Goal: Task Accomplishment & Management: Use online tool/utility

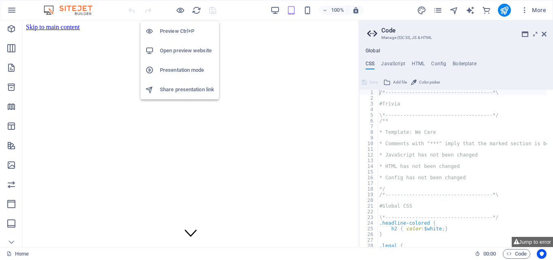
click at [181, 49] on h6 "Open preview website" at bounding box center [187, 51] width 54 height 10
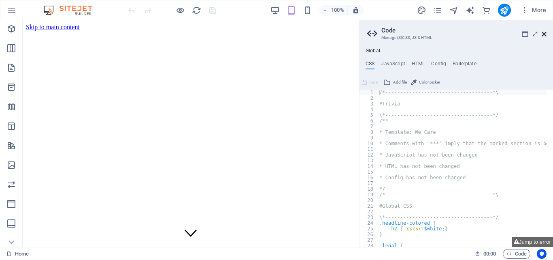
click at [543, 34] on icon at bounding box center [544, 34] width 5 height 6
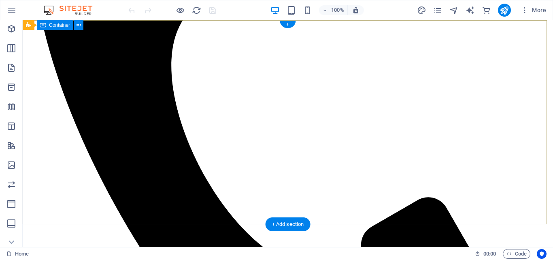
scroll to position [652, 0]
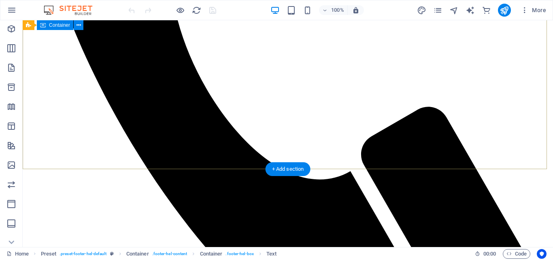
scroll to position [0, 0]
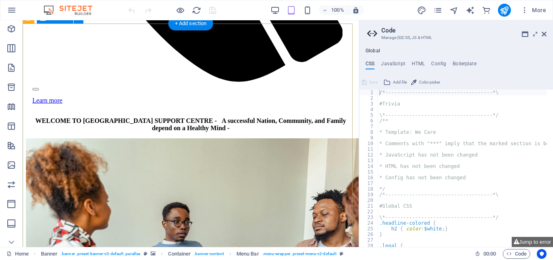
scroll to position [680, 0]
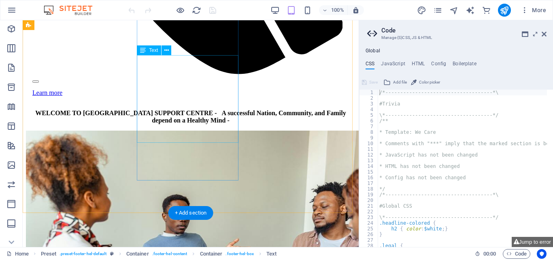
scroll to position [0, 0]
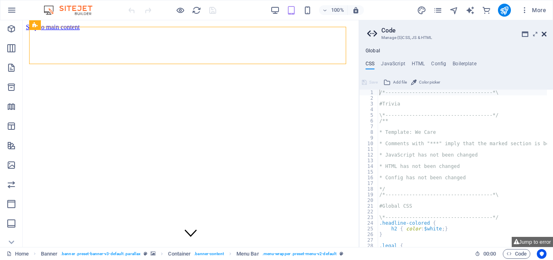
click at [545, 32] on icon at bounding box center [544, 34] width 5 height 6
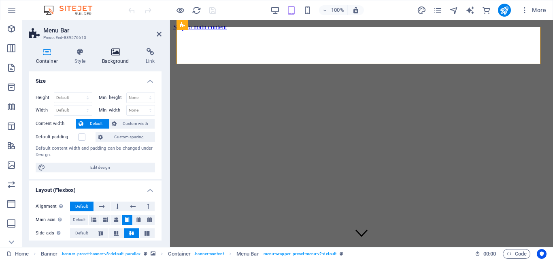
click at [116, 57] on h4 "Background" at bounding box center [118, 56] width 44 height 17
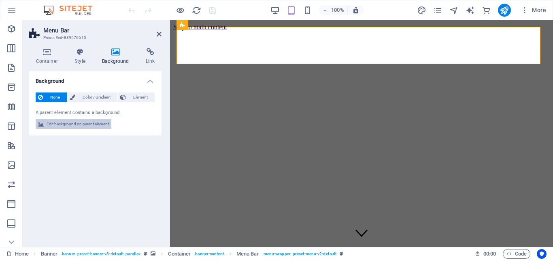
click at [101, 121] on span "Edit background on parent element" at bounding box center [78, 124] width 62 height 10
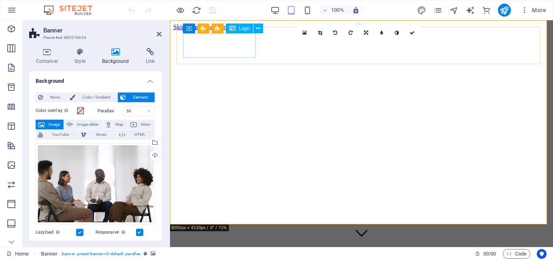
click at [191, 252] on div at bounding box center [362, 265] width 364 height 26
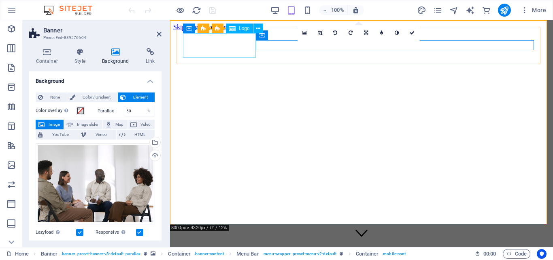
click at [218, 252] on div at bounding box center [362, 265] width 364 height 26
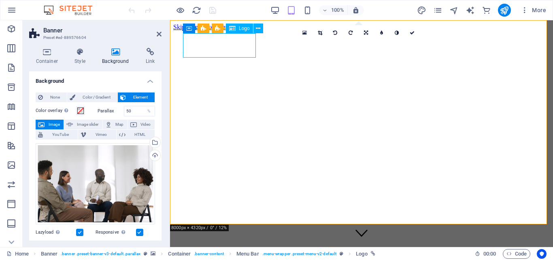
click at [218, 252] on div at bounding box center [362, 265] width 364 height 26
select select "px"
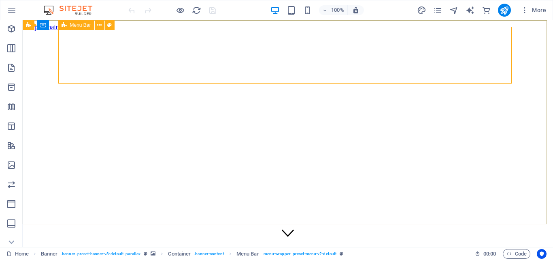
click at [79, 27] on span "Menu Bar" at bounding box center [80, 25] width 21 height 5
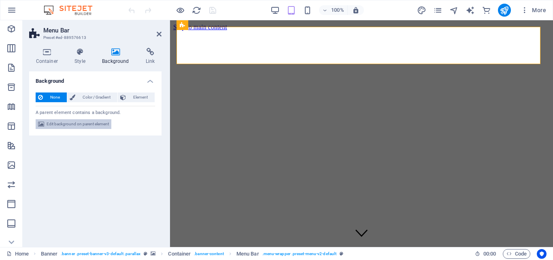
click at [85, 123] on span "Edit background on parent element" at bounding box center [78, 124] width 62 height 10
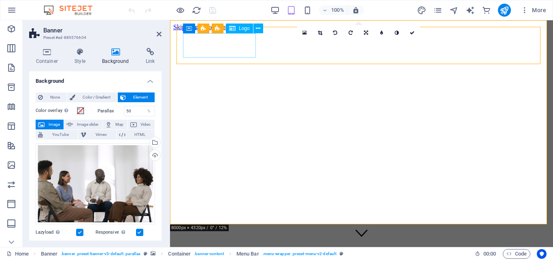
click at [221, 252] on div at bounding box center [362, 265] width 364 height 26
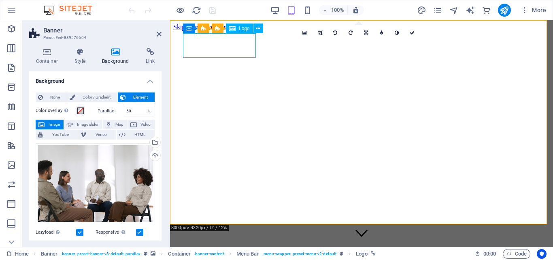
click at [221, 252] on div at bounding box center [362, 265] width 364 height 26
select select "px"
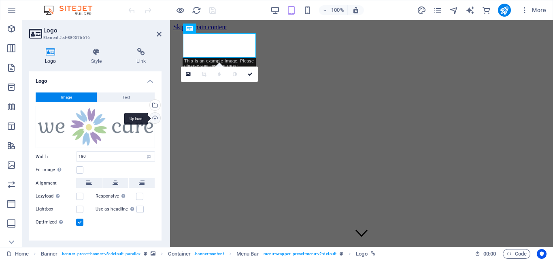
click at [154, 117] on div "Upload" at bounding box center [154, 119] width 12 height 12
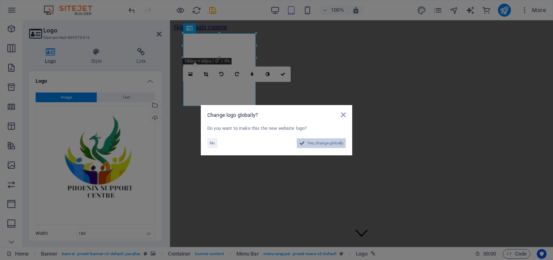
click at [317, 145] on span "Yes, change globally" at bounding box center [325, 143] width 36 height 10
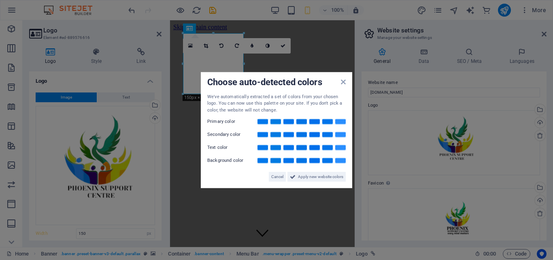
click at [243, 94] on div "We've automatically extracted a set of colors from your chosen logo. You can no…" at bounding box center [276, 103] width 139 height 20
drag, startPoint x: 321, startPoint y: 176, endPoint x: 152, endPoint y: 156, distance: 170.1
click at [321, 176] on span "Apply new website colors" at bounding box center [320, 177] width 45 height 10
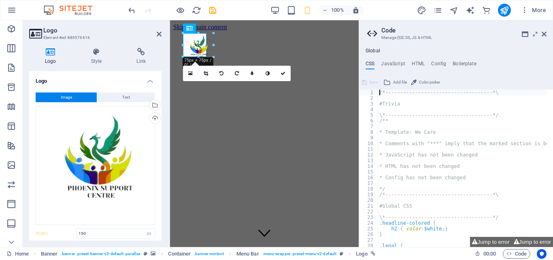
drag, startPoint x: 242, startPoint y: 94, endPoint x: 35, endPoint y: 5, distance: 225.5
type input "58"
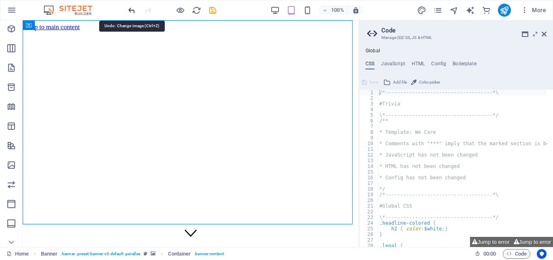
click at [132, 9] on icon "undo" at bounding box center [131, 10] width 9 height 9
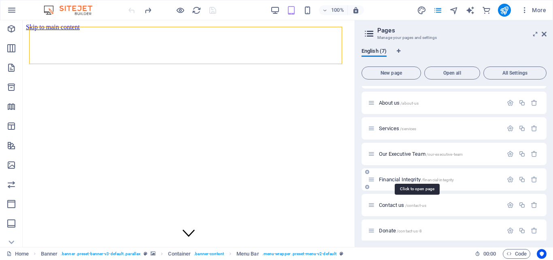
scroll to position [24, 0]
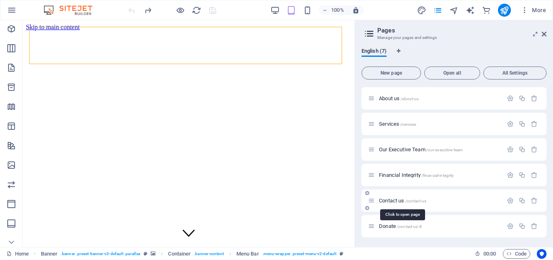
click at [391, 200] on span "Contact us /contact-us" at bounding box center [402, 200] width 47 height 6
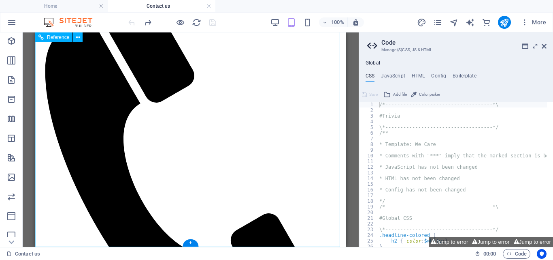
scroll to position [0, 0]
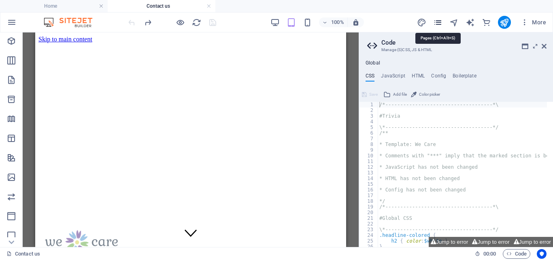
click at [438, 18] on icon "pages" at bounding box center [437, 22] width 9 height 9
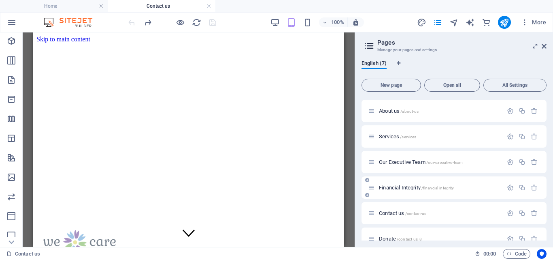
scroll to position [36, 0]
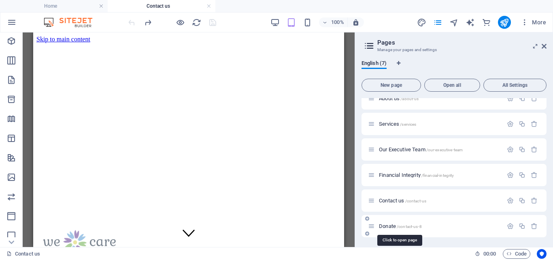
click at [392, 227] on span "Donate /contact-us-8" at bounding box center [400, 226] width 43 height 6
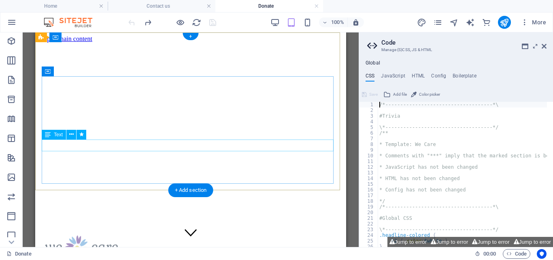
scroll to position [0, 0]
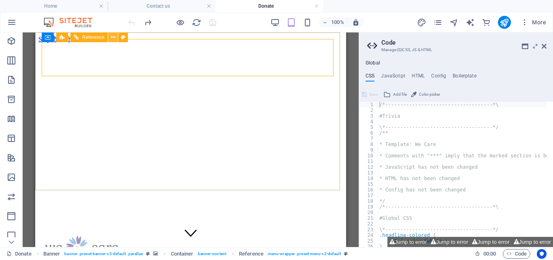
click at [114, 37] on icon at bounding box center [113, 37] width 4 height 9
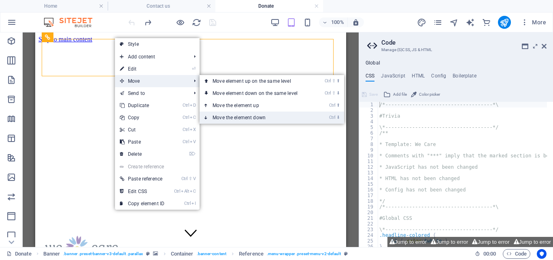
click at [239, 115] on link "Ctrl ⬇ Move the element down" at bounding box center [257, 117] width 114 height 12
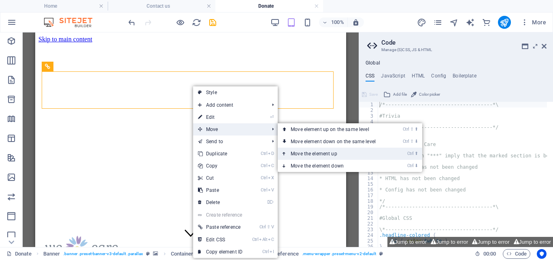
click at [328, 153] on link "Ctrl ⬆ Move the element up" at bounding box center [335, 153] width 114 height 12
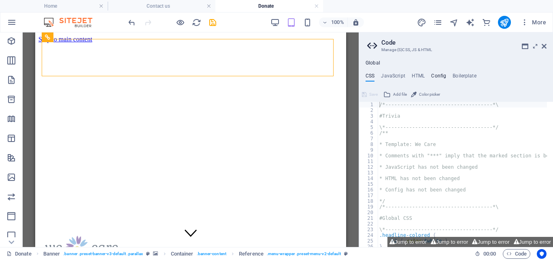
click at [438, 75] on h4 "Config" at bounding box center [438, 77] width 15 height 9
type textarea "$color-background: #ffffff;"
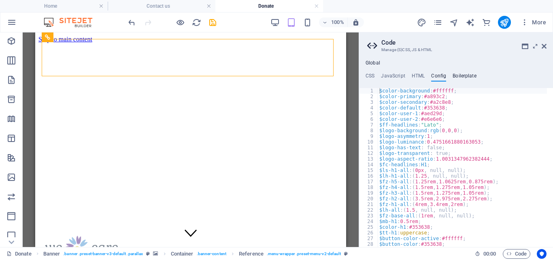
click at [462, 73] on h4 "Boilerplate" at bounding box center [465, 77] width 24 height 9
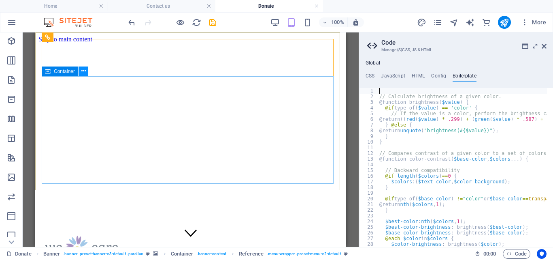
click at [83, 71] on icon at bounding box center [83, 71] width 4 height 9
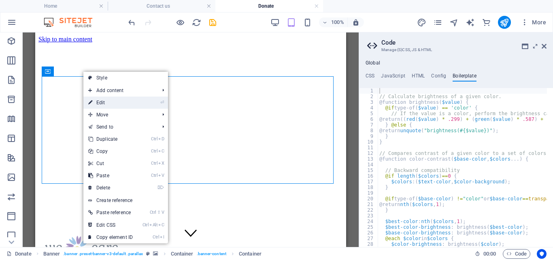
click at [118, 100] on link "⏎ Edit" at bounding box center [110, 102] width 54 height 12
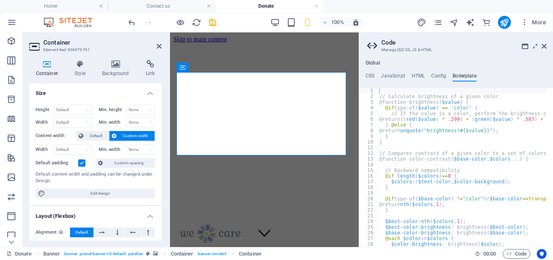
click at [155, 47] on header "Container Element #ed-906979761" at bounding box center [95, 42] width 132 height 21
click at [160, 45] on icon at bounding box center [159, 46] width 5 height 6
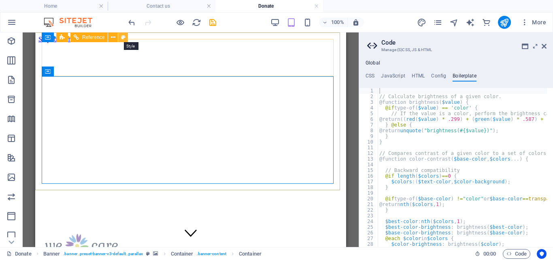
drag, startPoint x: 124, startPoint y: 36, endPoint x: 126, endPoint y: 30, distance: 7.2
click at [124, 36] on icon at bounding box center [123, 37] width 4 height 9
select select "rem"
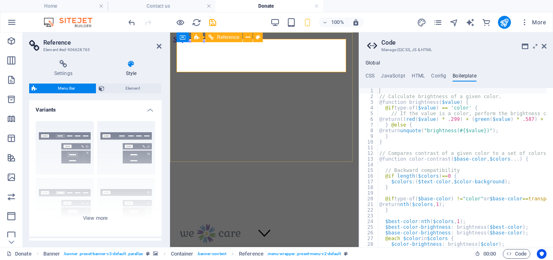
click at [246, 36] on icon at bounding box center [248, 37] width 4 height 9
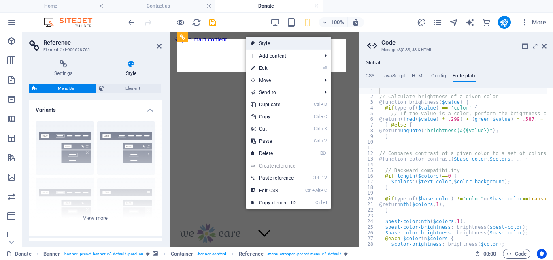
click at [269, 43] on link "Style" at bounding box center [288, 43] width 85 height 12
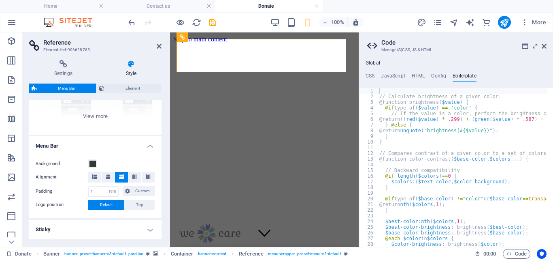
scroll to position [94, 0]
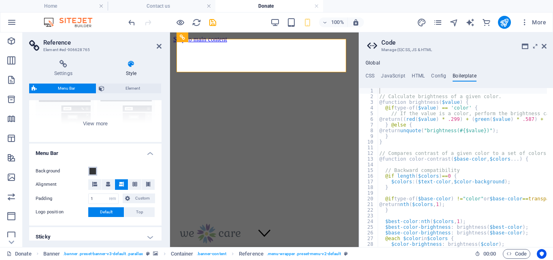
click at [92, 170] on span at bounding box center [93, 171] width 6 height 6
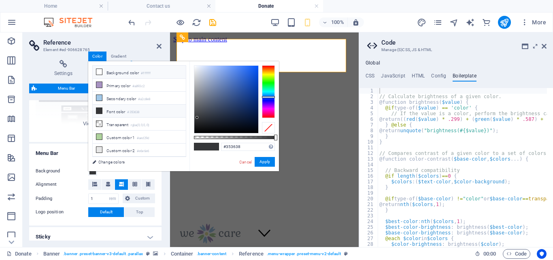
click at [98, 70] on icon at bounding box center [99, 72] width 6 height 6
type input "#ffffff"
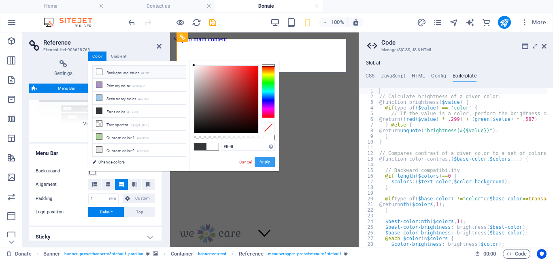
click at [267, 162] on button "Apply" at bounding box center [265, 162] width 20 height 10
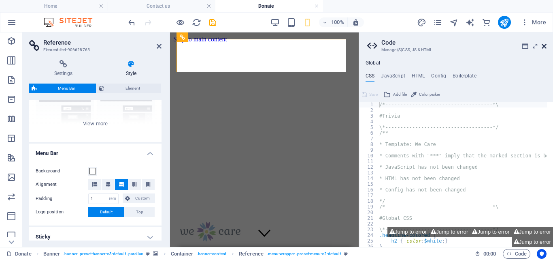
click at [546, 44] on icon at bounding box center [544, 46] width 5 height 6
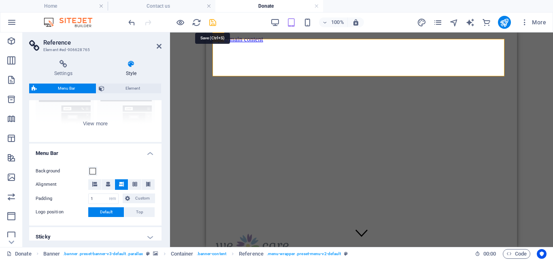
click at [213, 22] on icon "save" at bounding box center [212, 22] width 9 height 9
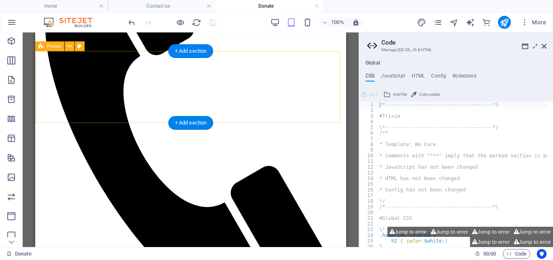
scroll to position [0, 0]
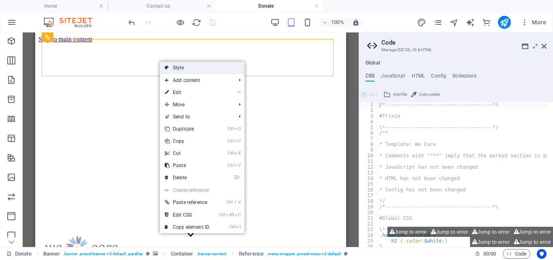
click at [180, 66] on link "Style" at bounding box center [202, 68] width 85 height 12
select select "rem"
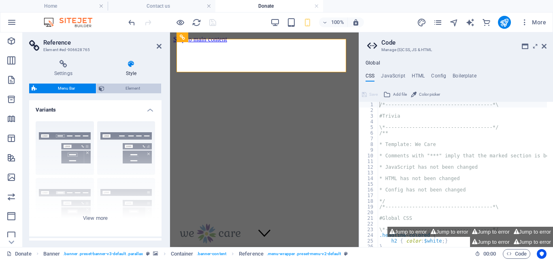
click at [138, 87] on span "Element" at bounding box center [133, 88] width 52 height 10
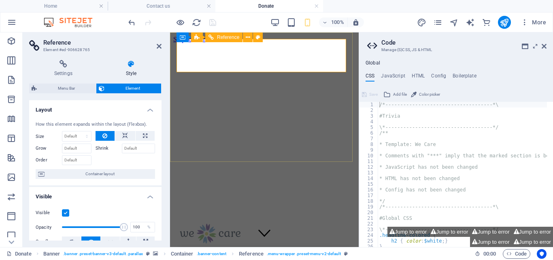
click at [543, 46] on icon at bounding box center [544, 46] width 5 height 6
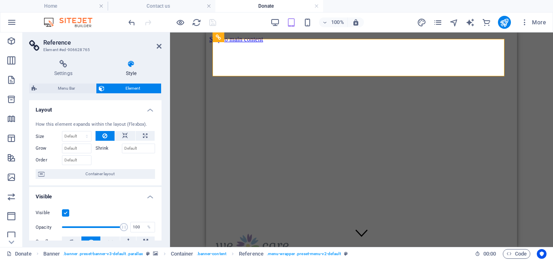
click at [192, 57] on div "H1 Banner Banner Container Container Text H3 Text Preset Reference Container Se…" at bounding box center [361, 139] width 383 height 214
click at [439, 22] on icon "pages" at bounding box center [437, 22] width 9 height 9
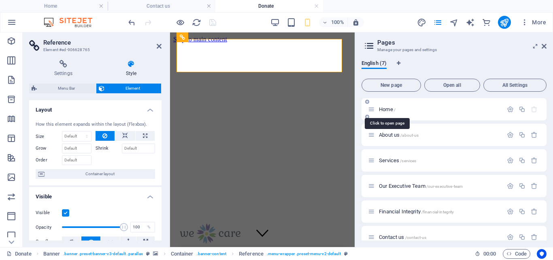
click at [382, 110] on span "Home /" at bounding box center [387, 109] width 17 height 6
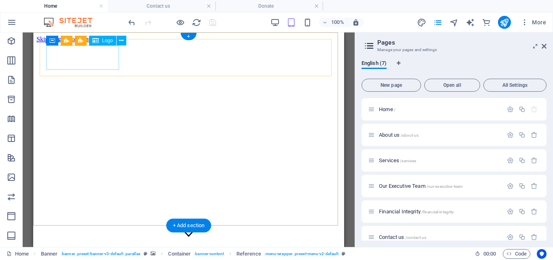
select select "px"
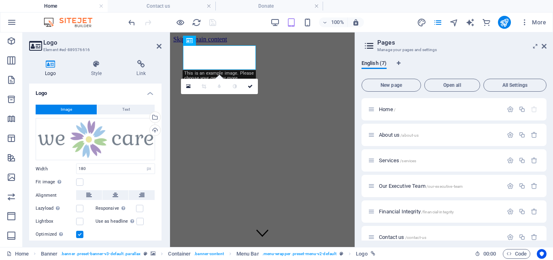
type input "58"
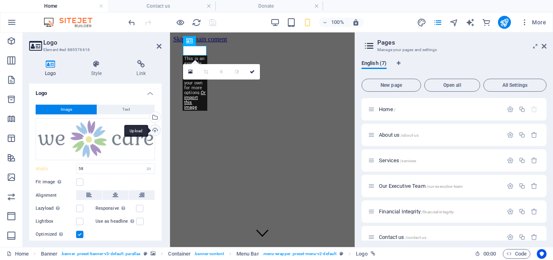
click at [154, 128] on div "Upload" at bounding box center [154, 131] width 12 height 12
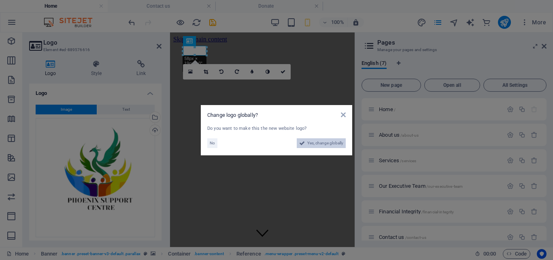
click at [319, 143] on span "Yes, change globally" at bounding box center [325, 143] width 36 height 10
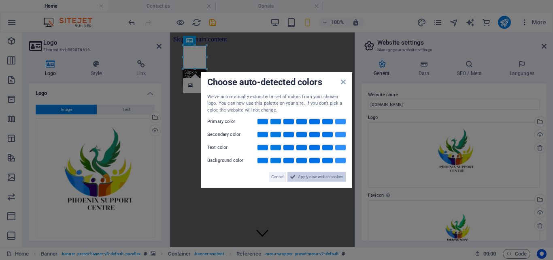
click at [322, 176] on span "Apply new website colors" at bounding box center [320, 177] width 45 height 10
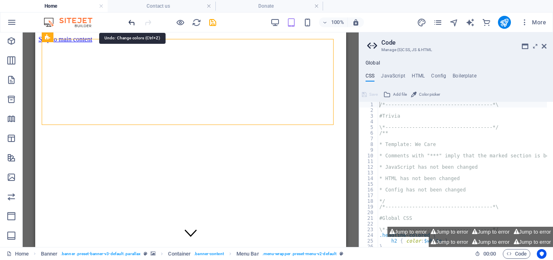
click at [133, 21] on icon "undo" at bounding box center [131, 22] width 9 height 9
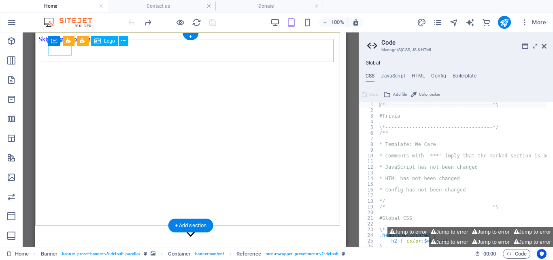
click at [65, 253] on div at bounding box center [191, 257] width 292 height 9
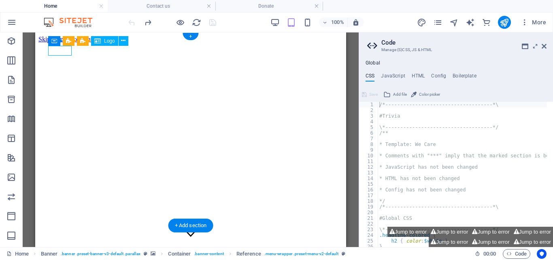
click at [65, 253] on div at bounding box center [191, 257] width 292 height 9
select select "px"
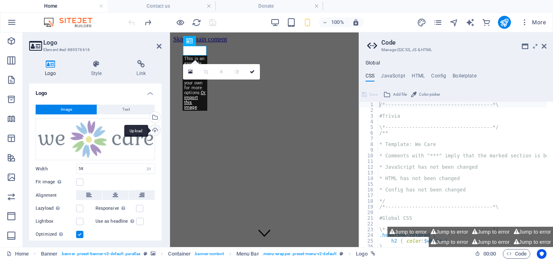
click at [154, 130] on div "Upload" at bounding box center [154, 131] width 12 height 12
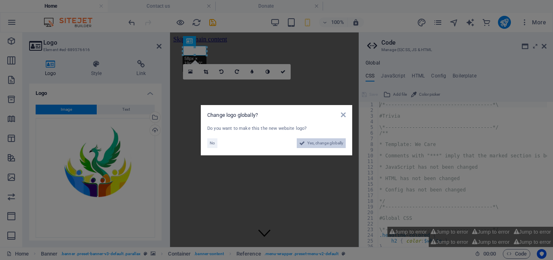
click at [328, 139] on span "Yes, change globally" at bounding box center [325, 143] width 36 height 10
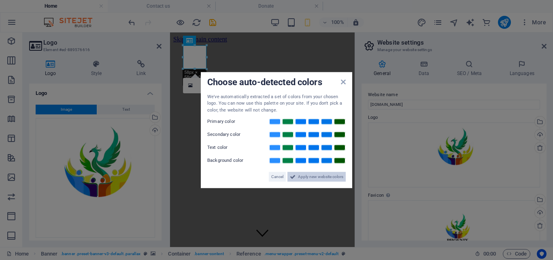
click at [312, 175] on span "Apply new website colors" at bounding box center [320, 177] width 45 height 10
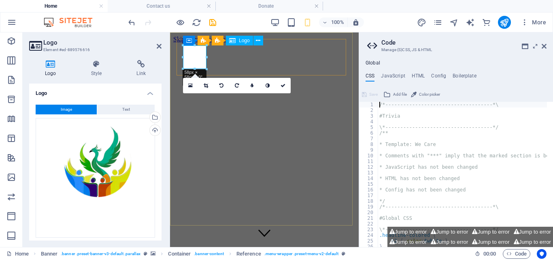
drag, startPoint x: 364, startPoint y: 101, endPoint x: 195, endPoint y: 64, distance: 173.6
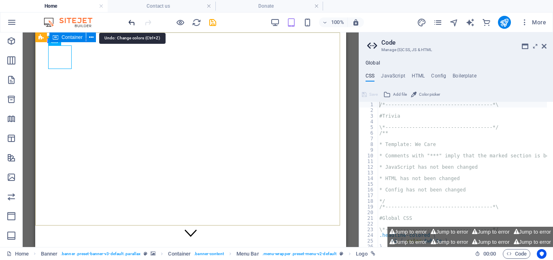
click at [132, 21] on icon "undo" at bounding box center [131, 22] width 9 height 9
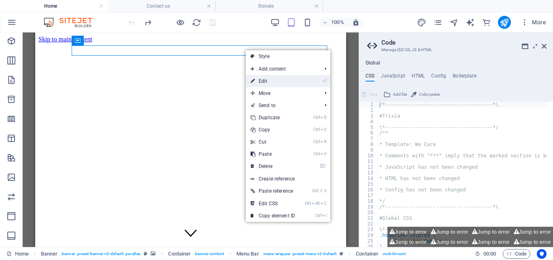
click at [266, 79] on link "⏎ Edit" at bounding box center [273, 81] width 54 height 12
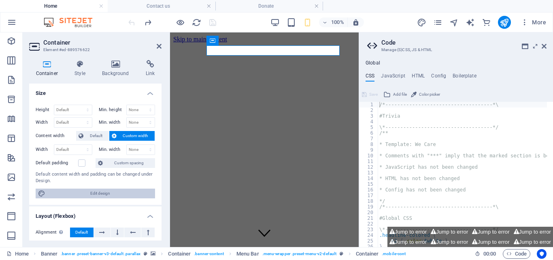
click at [107, 192] on span "Edit design" at bounding box center [100, 193] width 105 height 10
select select "rem"
select select "300"
select select "px"
select select "rem"
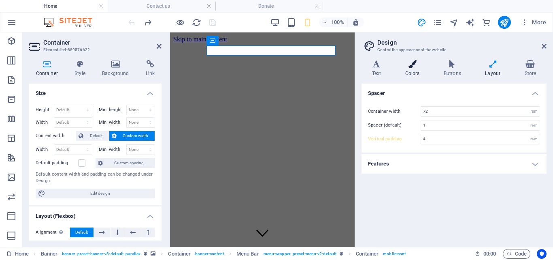
click at [414, 70] on h4 "Colors" at bounding box center [414, 68] width 38 height 17
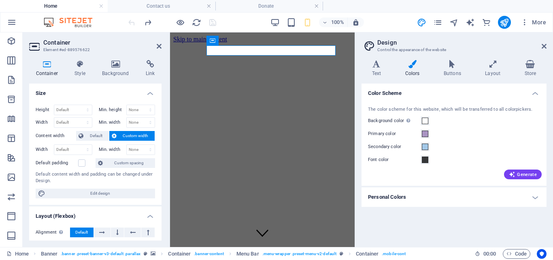
click at [535, 196] on h4 "Personal Colors" at bounding box center [454, 196] width 185 height 19
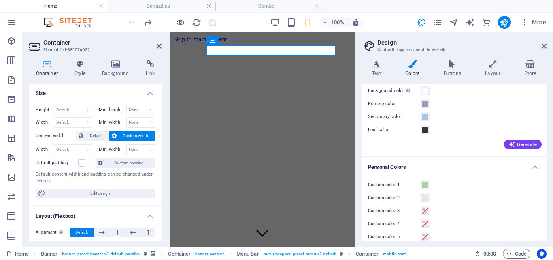
scroll to position [39, 0]
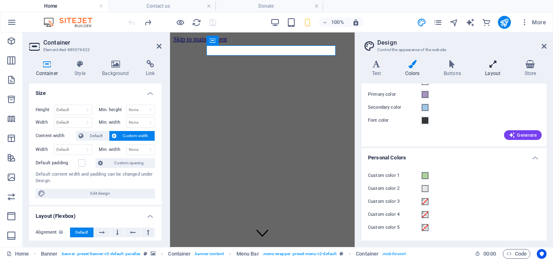
click at [492, 66] on icon at bounding box center [493, 64] width 36 height 8
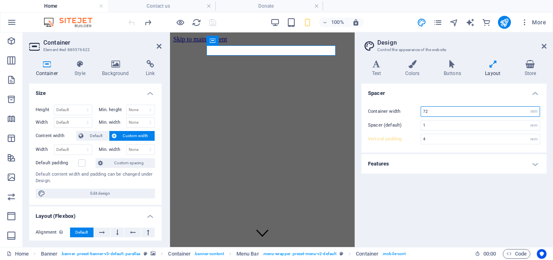
click at [430, 113] on input "72" at bounding box center [480, 112] width 119 height 10
type input "7"
type input "40"
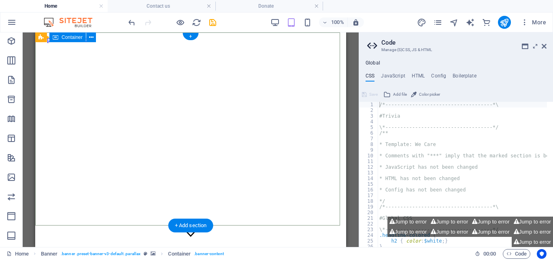
click at [62, 253] on div at bounding box center [191, 257] width 292 height 9
select select "px"
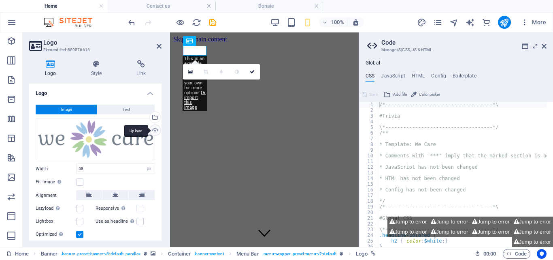
click at [152, 130] on div "Upload" at bounding box center [154, 131] width 12 height 12
click at [154, 128] on div "Upload" at bounding box center [154, 131] width 12 height 12
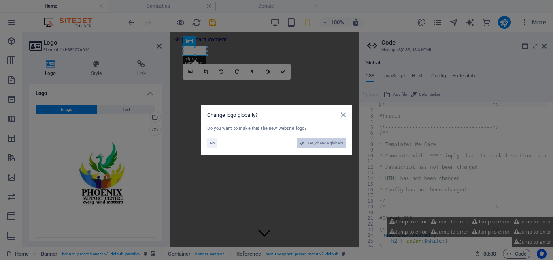
click at [326, 139] on span "Yes, change globally" at bounding box center [325, 143] width 36 height 10
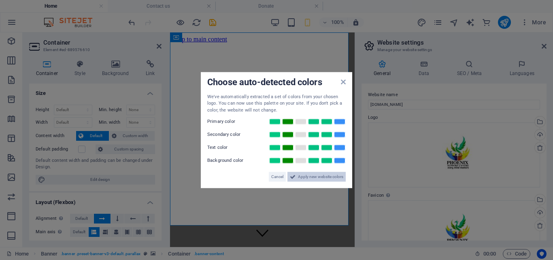
click at [313, 173] on span "Apply new website colors" at bounding box center [320, 177] width 45 height 10
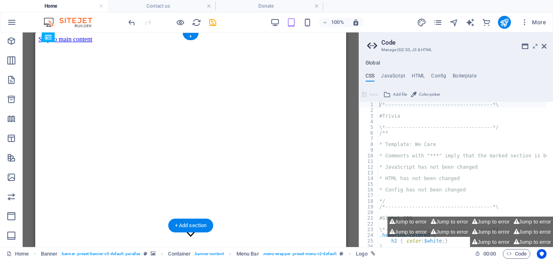
drag, startPoint x: 53, startPoint y: 56, endPoint x: 355, endPoint y: 74, distance: 302.7
drag, startPoint x: 315, startPoint y: 57, endPoint x: 133, endPoint y: 60, distance: 181.9
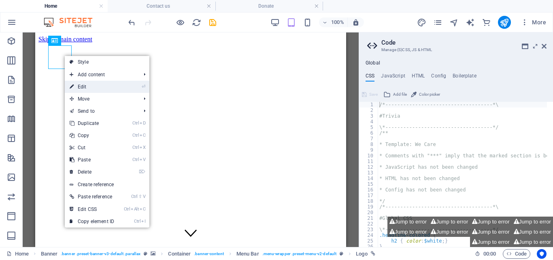
click at [84, 86] on link "⏎ Edit" at bounding box center [92, 87] width 54 height 12
select select "px"
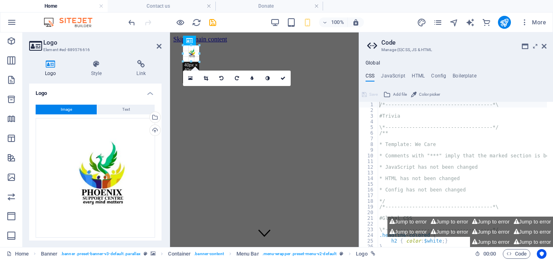
type input "40"
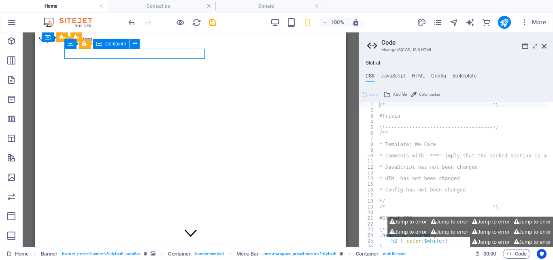
drag, startPoint x: 314, startPoint y: 57, endPoint x: 313, endPoint y: 68, distance: 11.4
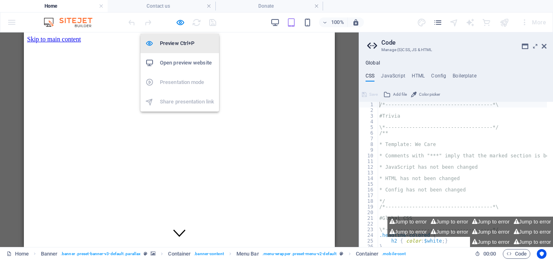
click at [178, 42] on h6 "Preview Ctrl+P" at bounding box center [187, 43] width 54 height 10
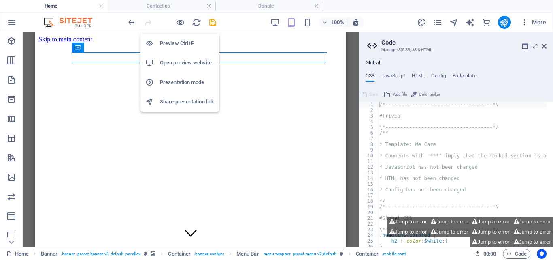
click at [175, 60] on h6 "Open preview website" at bounding box center [187, 63] width 54 height 10
